Goal: Complete application form: Complete application form

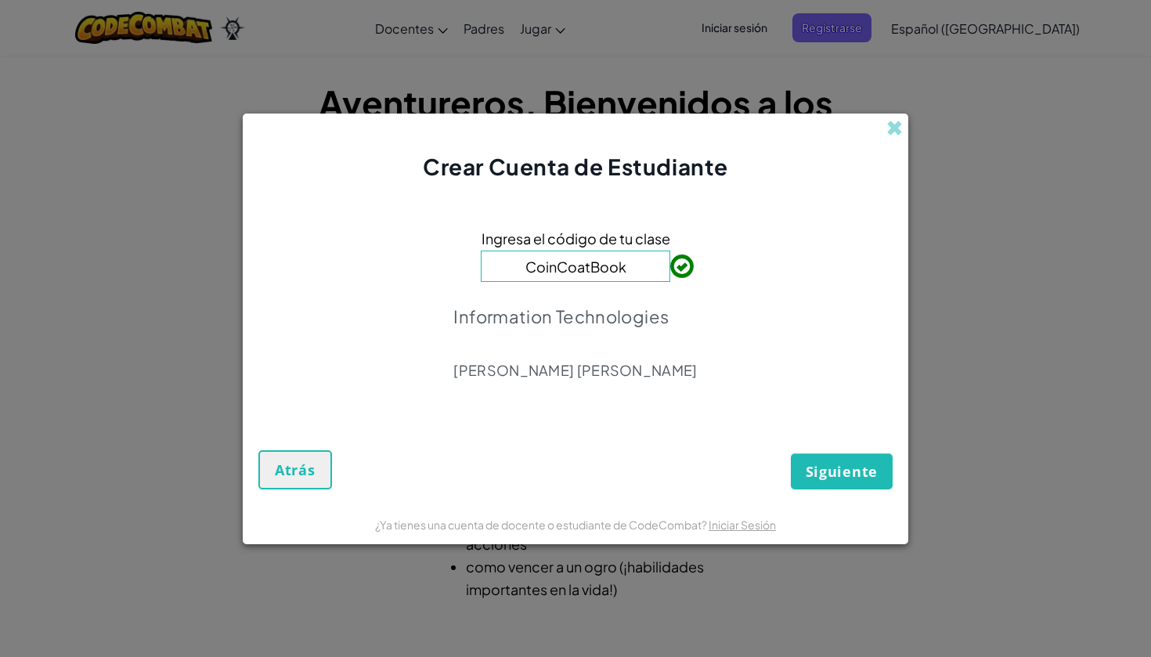
click at [828, 465] on span "Siguiente" at bounding box center [841, 471] width 72 height 19
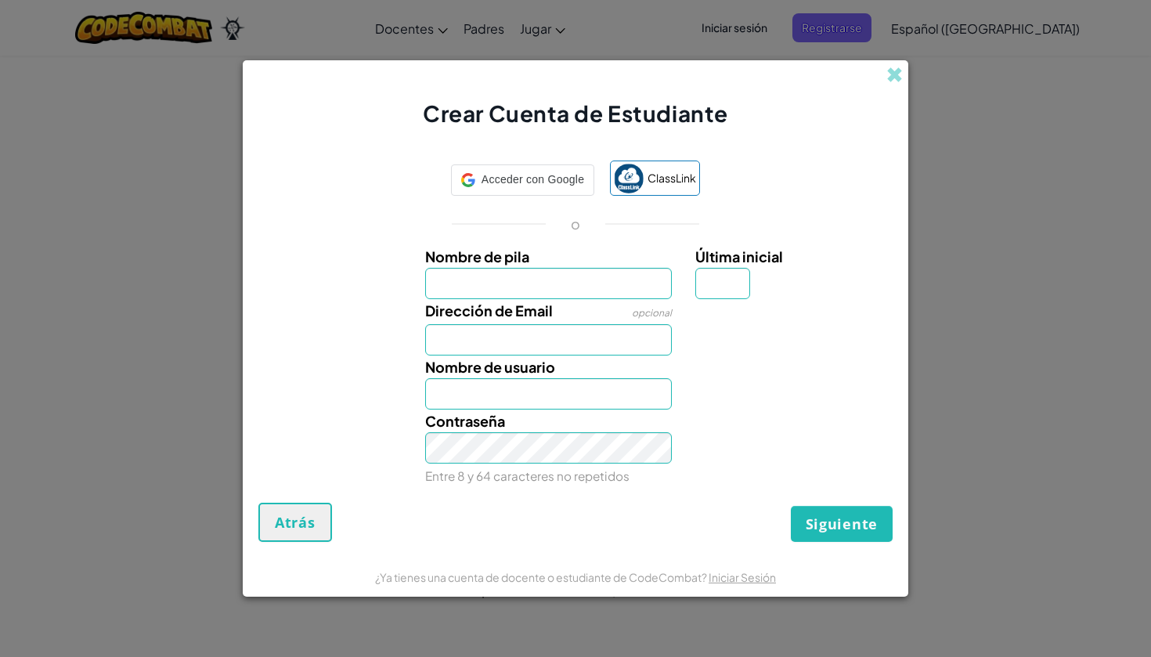
click at [577, 283] on input "Nombre de pila" at bounding box center [548, 283] width 247 height 31
type input "d"
type input "Da"
type input "Dayana"
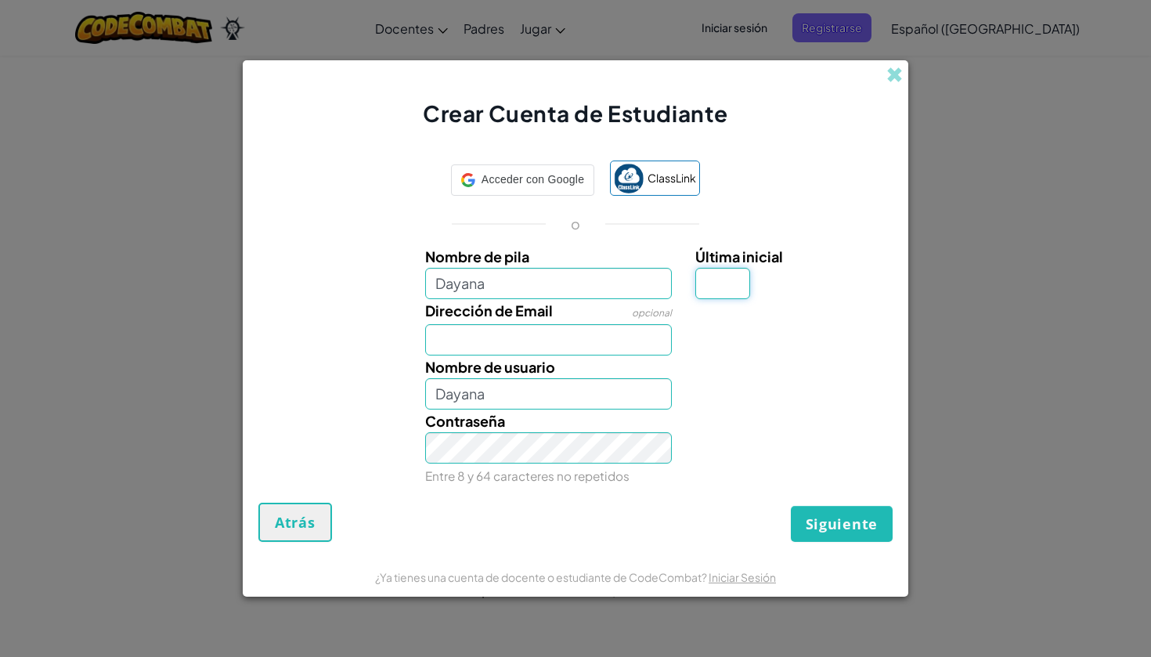
type input "[PERSON_NAME]"
type input "DayanaAguilar"
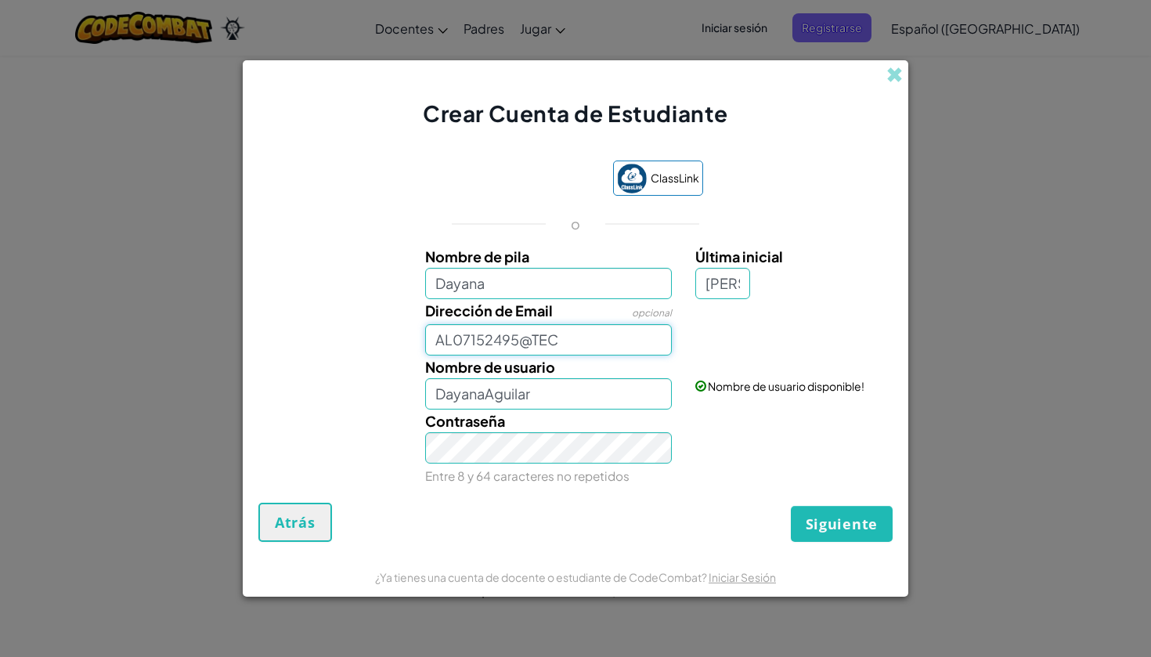
type input "AL07152495@TEC"
click at [841, 523] on button "Siguiente" at bounding box center [842, 524] width 102 height 36
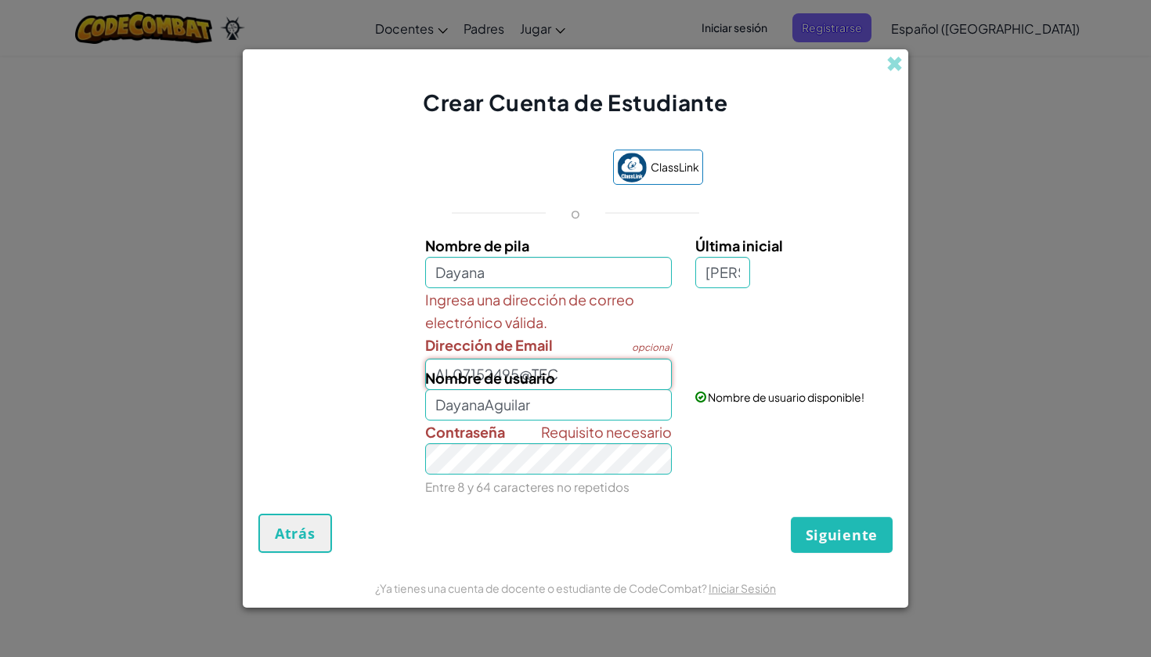
click at [841, 534] on button "Siguiente" at bounding box center [842, 535] width 102 height 36
click at [577, 369] on div "Nombre de usuario DayanaAguilar" at bounding box center [548, 393] width 271 height 54
click at [571, 376] on div "Nombre de usuario DayanaAguilar" at bounding box center [548, 393] width 271 height 54
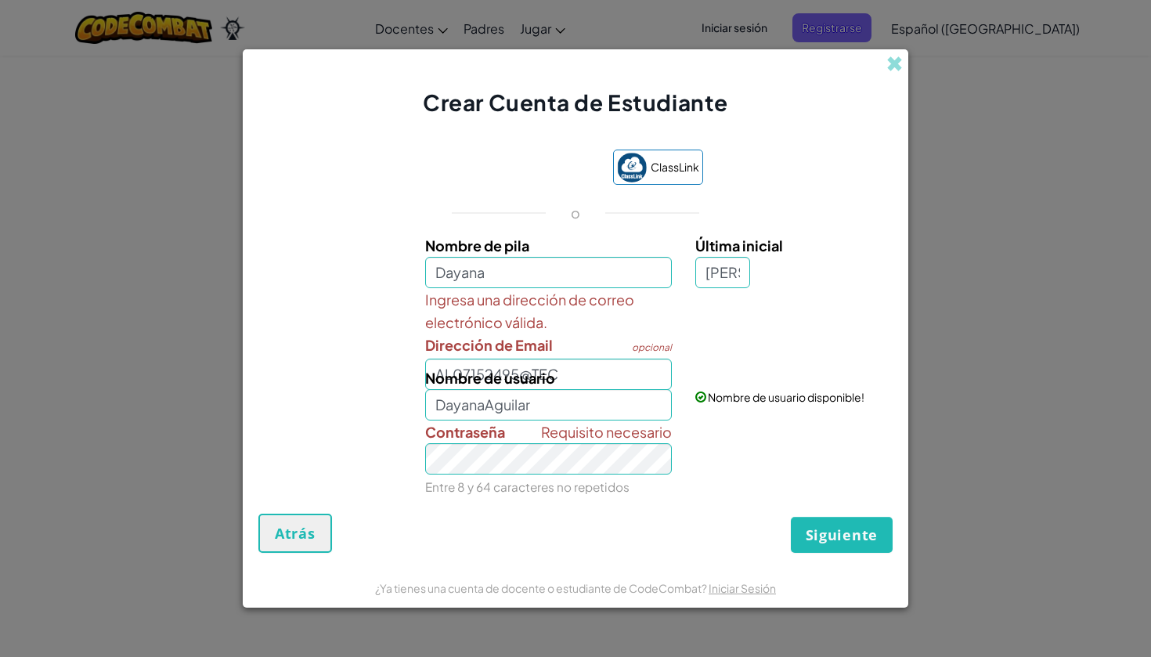
click at [567, 373] on div "Nombre de usuario DayanaAguilar" at bounding box center [548, 393] width 271 height 54
click at [571, 373] on div "Nombre de usuario DayanaAguilar" at bounding box center [548, 393] width 271 height 54
click at [554, 379] on div "Nombre de usuario DayanaAguilar" at bounding box center [548, 393] width 271 height 54
click at [317, 520] on button "Atrás" at bounding box center [295, 532] width 74 height 39
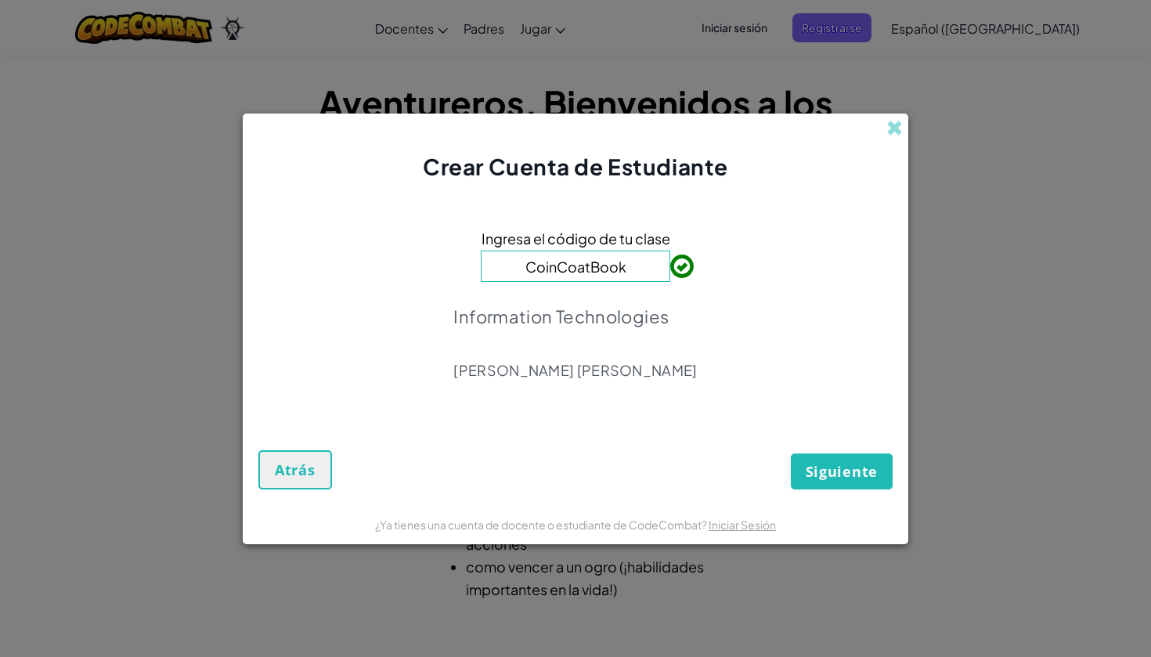
click at [809, 462] on span "Siguiente" at bounding box center [841, 471] width 72 height 19
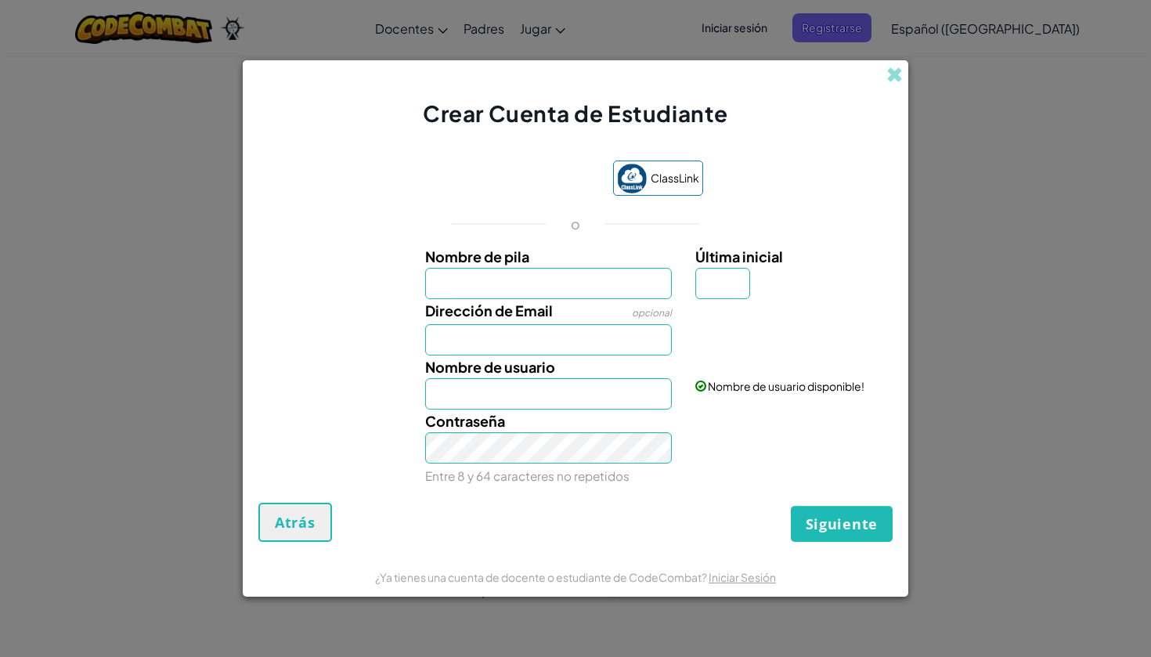
click at [600, 278] on input "Nombre de pila" at bounding box center [548, 283] width 247 height 31
click at [634, 273] on input "Nombre de pila" at bounding box center [548, 283] width 247 height 31
click at [586, 282] on input "Nombre de pila" at bounding box center [548, 283] width 247 height 31
type input "Da"
type input "Dayana"
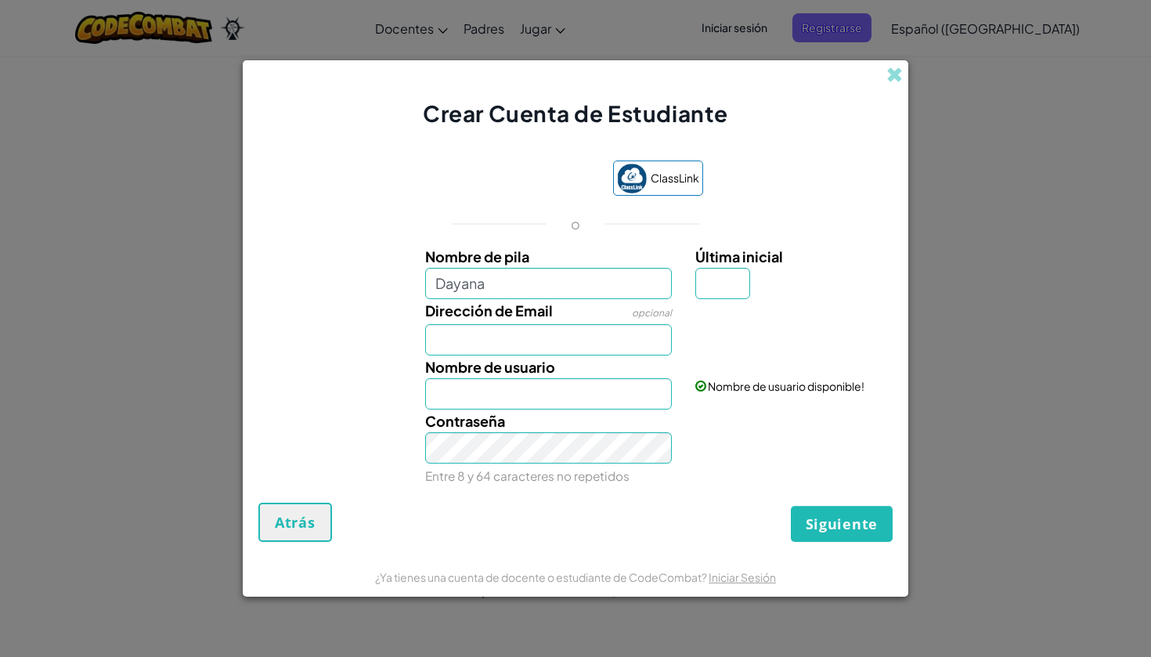
type input "Dayana"
type input "[PERSON_NAME]"
type input "DayanaAguilar"
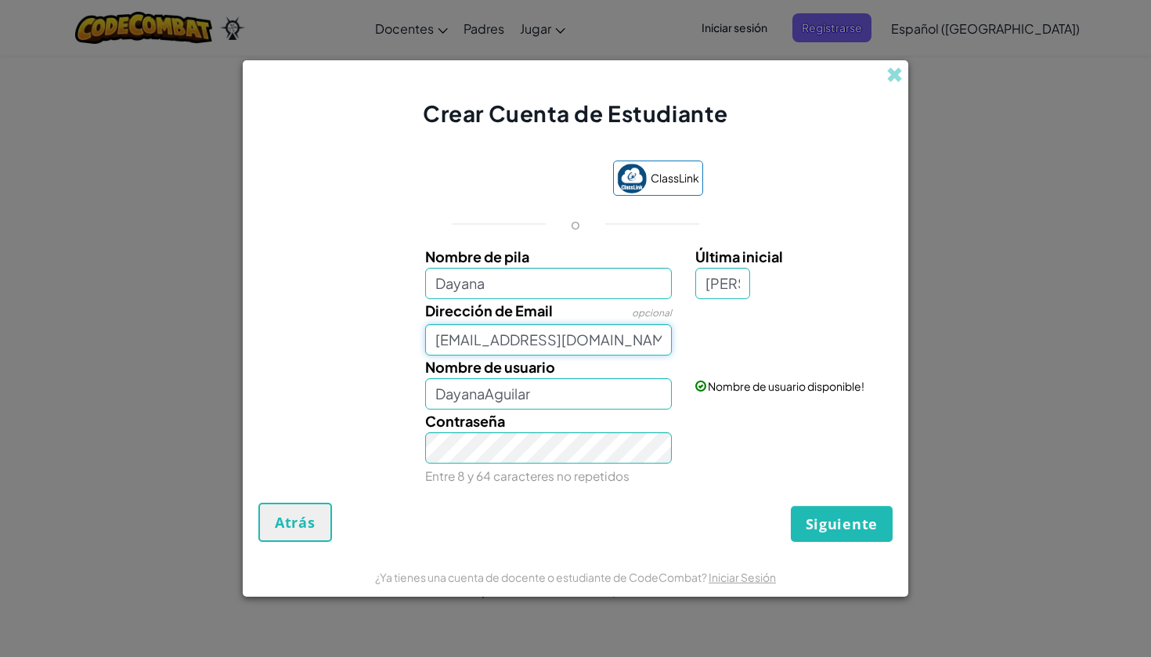
type input "[EMAIL_ADDRESS][DOMAIN_NAME]"
click at [733, 287] on input "[PERSON_NAME]" at bounding box center [722, 283] width 55 height 31
drag, startPoint x: 705, startPoint y: 287, endPoint x: 780, endPoint y: 286, distance: 75.1
type input "a"
click at [643, 424] on div "Contraseña Entre 8 y 64 caracteres no repetidos" at bounding box center [548, 447] width 271 height 77
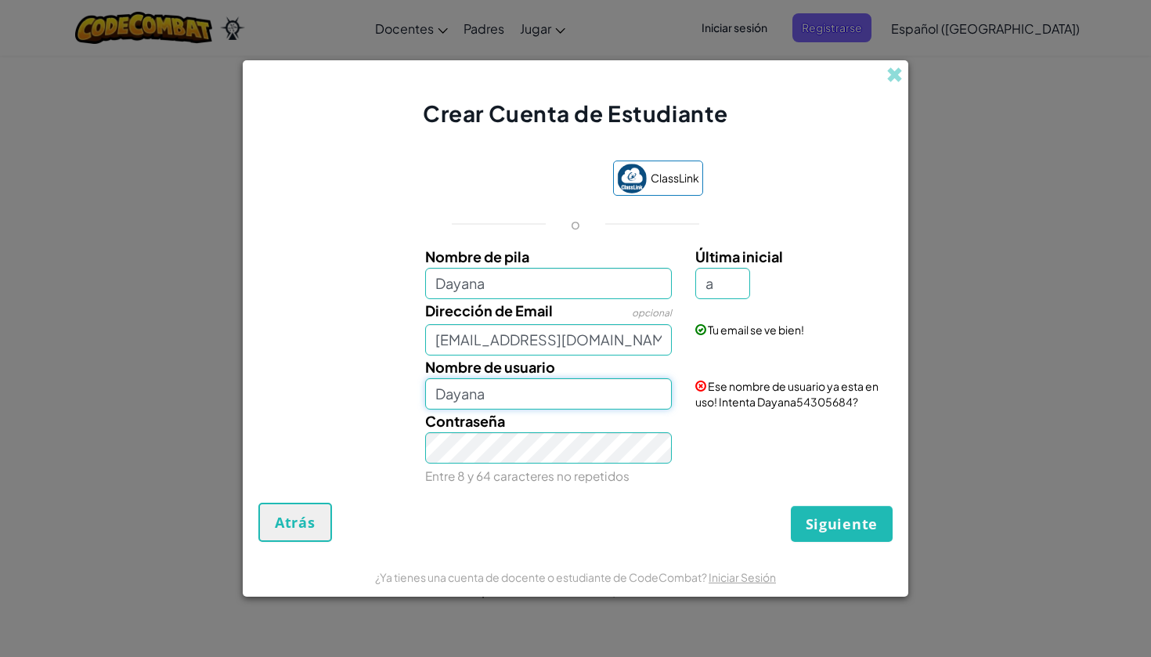
click at [517, 394] on input "Dayana" at bounding box center [548, 393] width 247 height 31
type input "DayanaJave"
click at [748, 452] on div "Contraseña Entre 8 y 64 caracteres no repetidos" at bounding box center [575, 447] width 650 height 77
click at [876, 524] on span "Siguiente" at bounding box center [841, 523] width 72 height 19
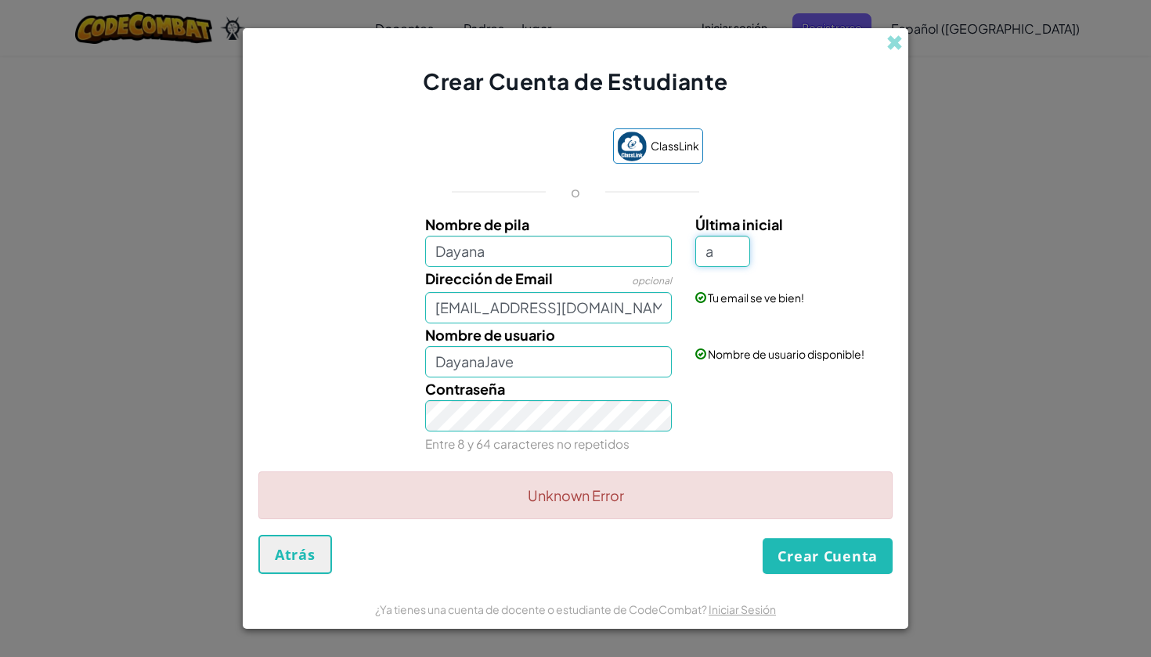
click at [728, 248] on input "a" at bounding box center [722, 251] width 55 height 31
